Goal: Information Seeking & Learning: Learn about a topic

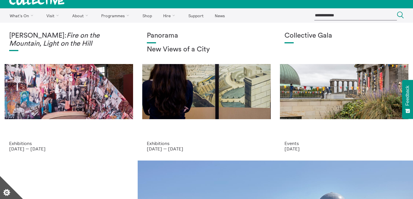
scroll to position [8, 0]
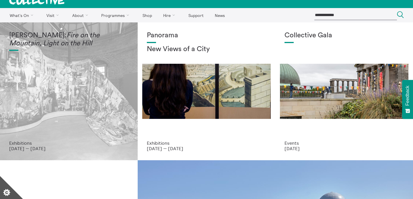
click at [58, 46] on em "Fire on the Mountain, Light on the Hill" at bounding box center [54, 39] width 90 height 15
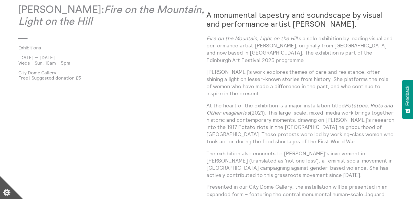
scroll to position [333, 0]
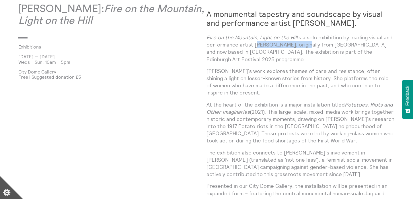
drag, startPoint x: 304, startPoint y: 44, endPoint x: 255, endPoint y: 44, distance: 49.7
click at [255, 44] on p "Fire on the Mountain, Light on the Hill is a solo exhibition by leading visual …" at bounding box center [301, 48] width 188 height 29
copy p "Mercedes Azpilicueta"
